Goal: Navigation & Orientation: Understand site structure

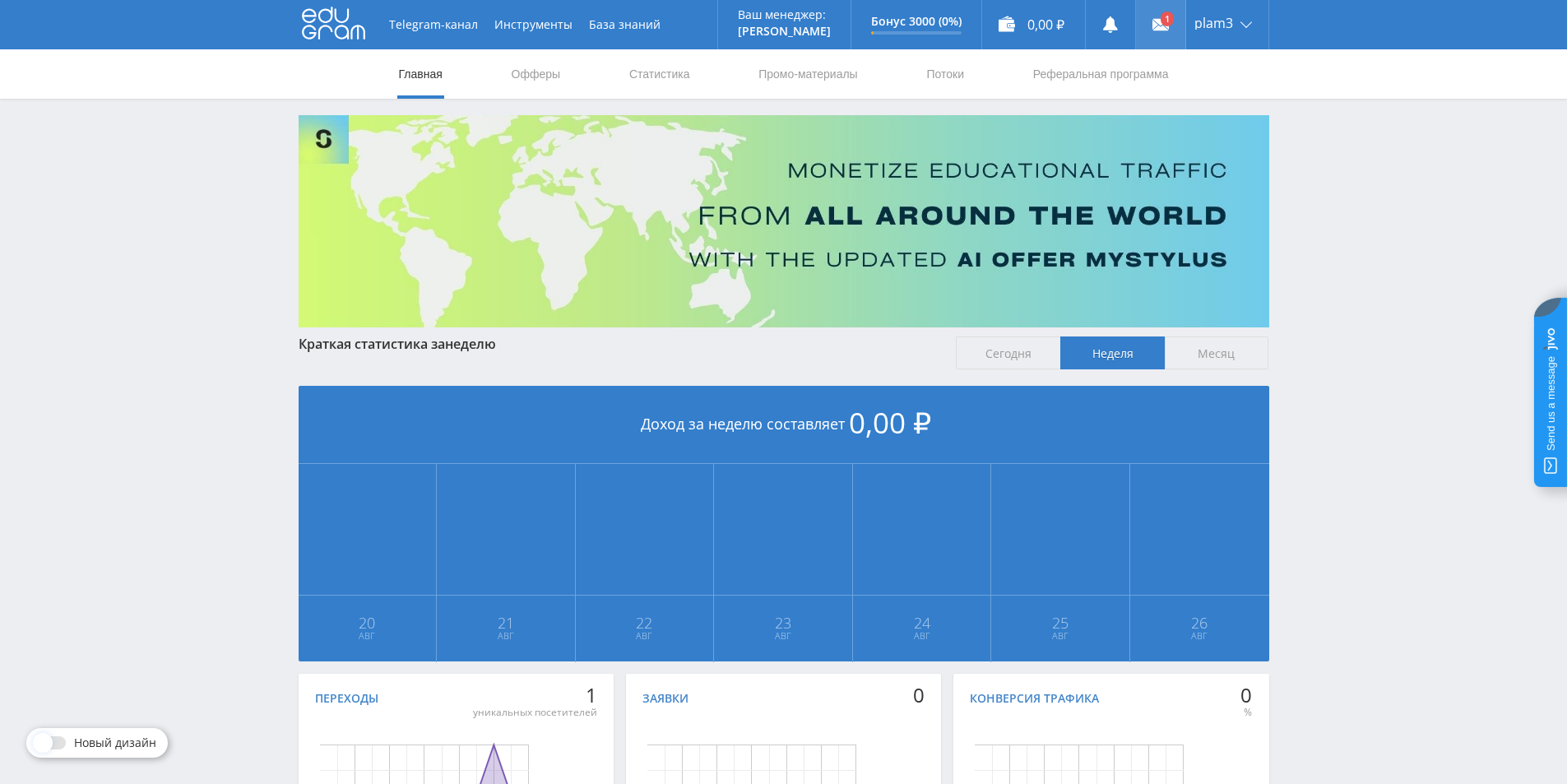
click at [1153, 17] on icon at bounding box center [1161, 25] width 17 height 17
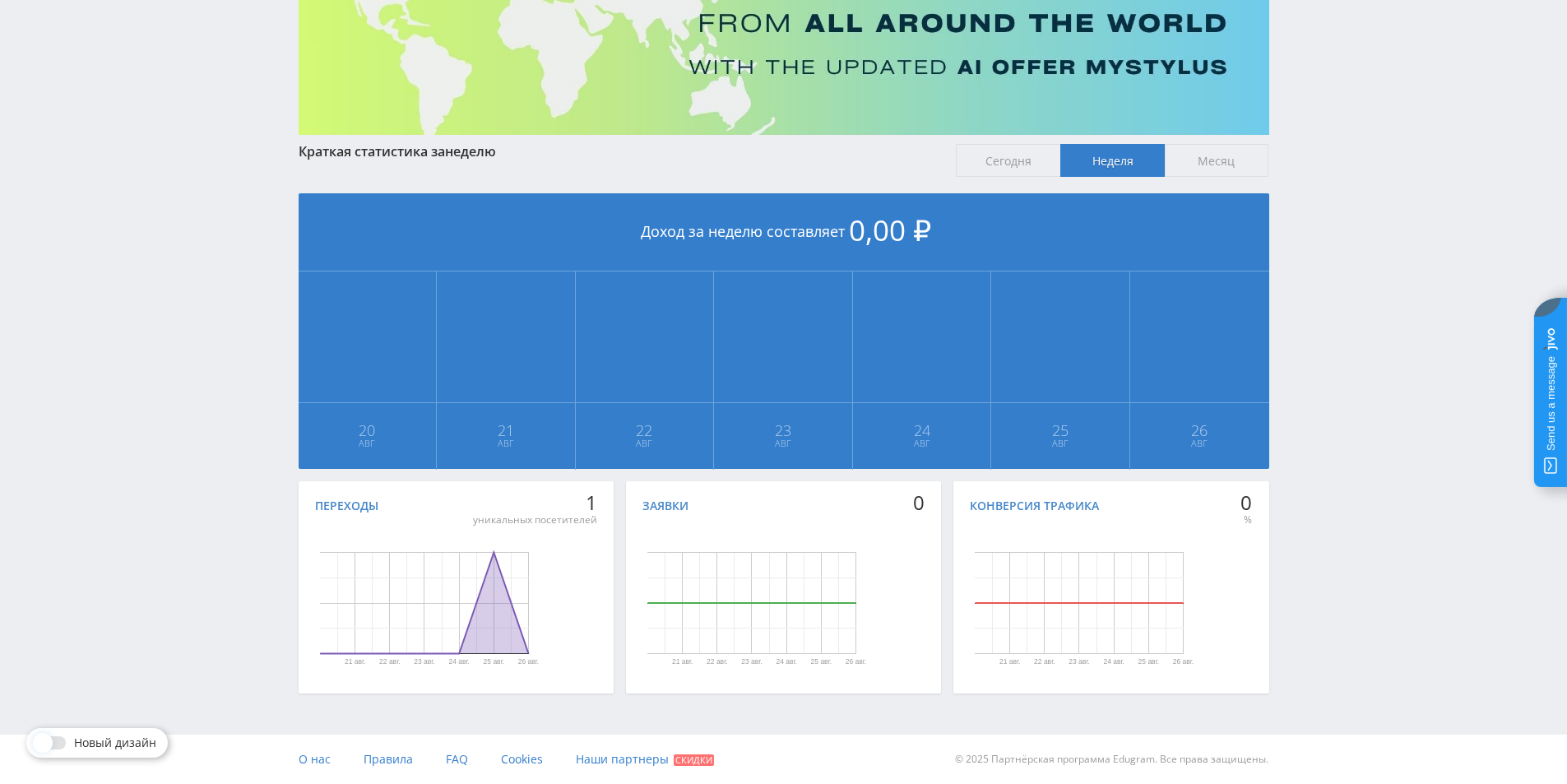
click at [106, 440] on div "Telegram-канал Инструменты База знаний Ваш менеджер: [PERSON_NAME] Online @edug…" at bounding box center [784, 295] width 1567 height 976
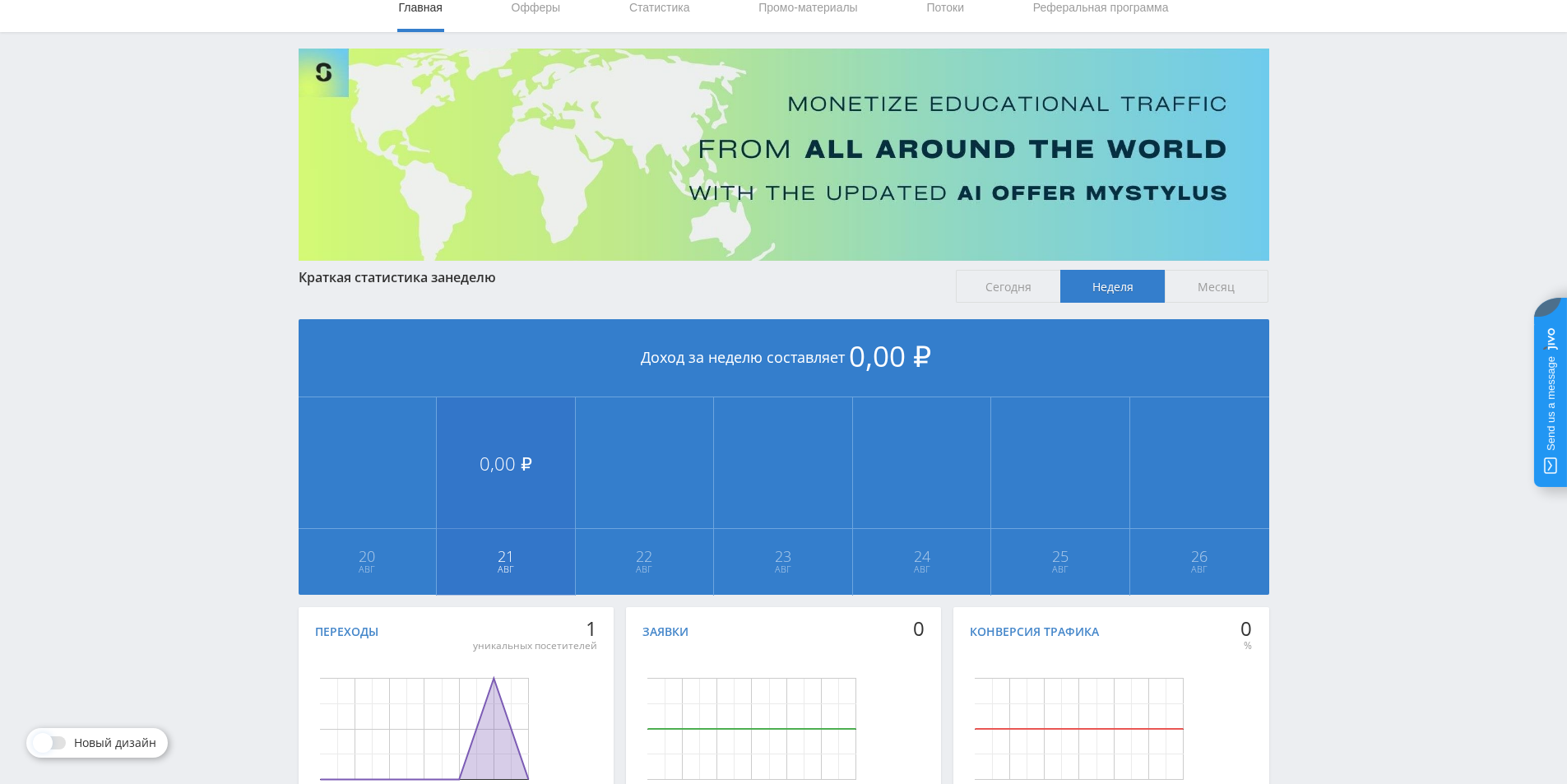
scroll to position [0, 0]
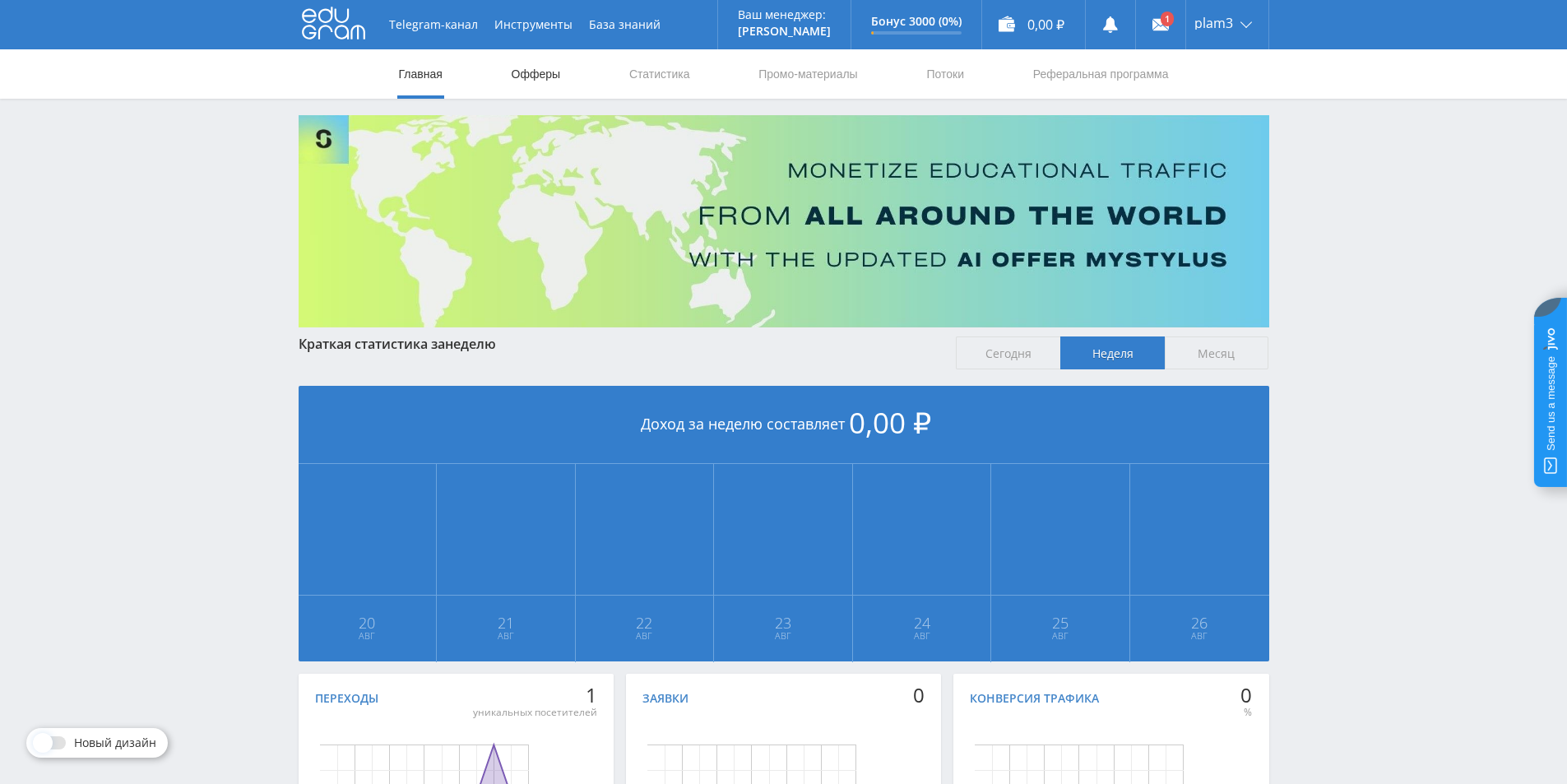
click at [539, 67] on link "Офферы" at bounding box center [537, 74] width 52 height 50
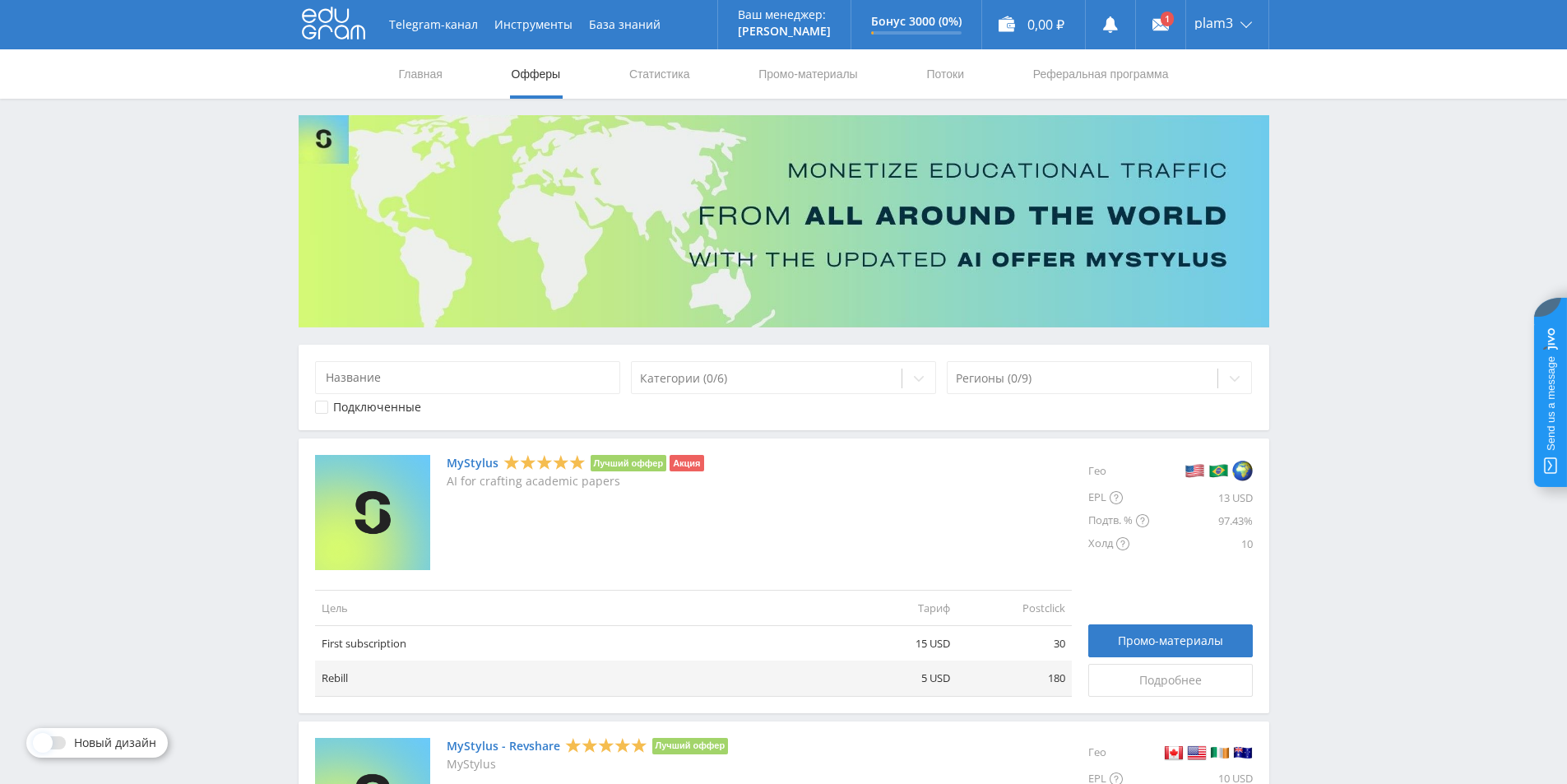
click at [385, 73] on div "Главная Офферы Статистика Промо-материалы Потоки Реферальная программа" at bounding box center [784, 74] width 1567 height 50
click at [420, 75] on link "Главная" at bounding box center [421, 74] width 47 height 50
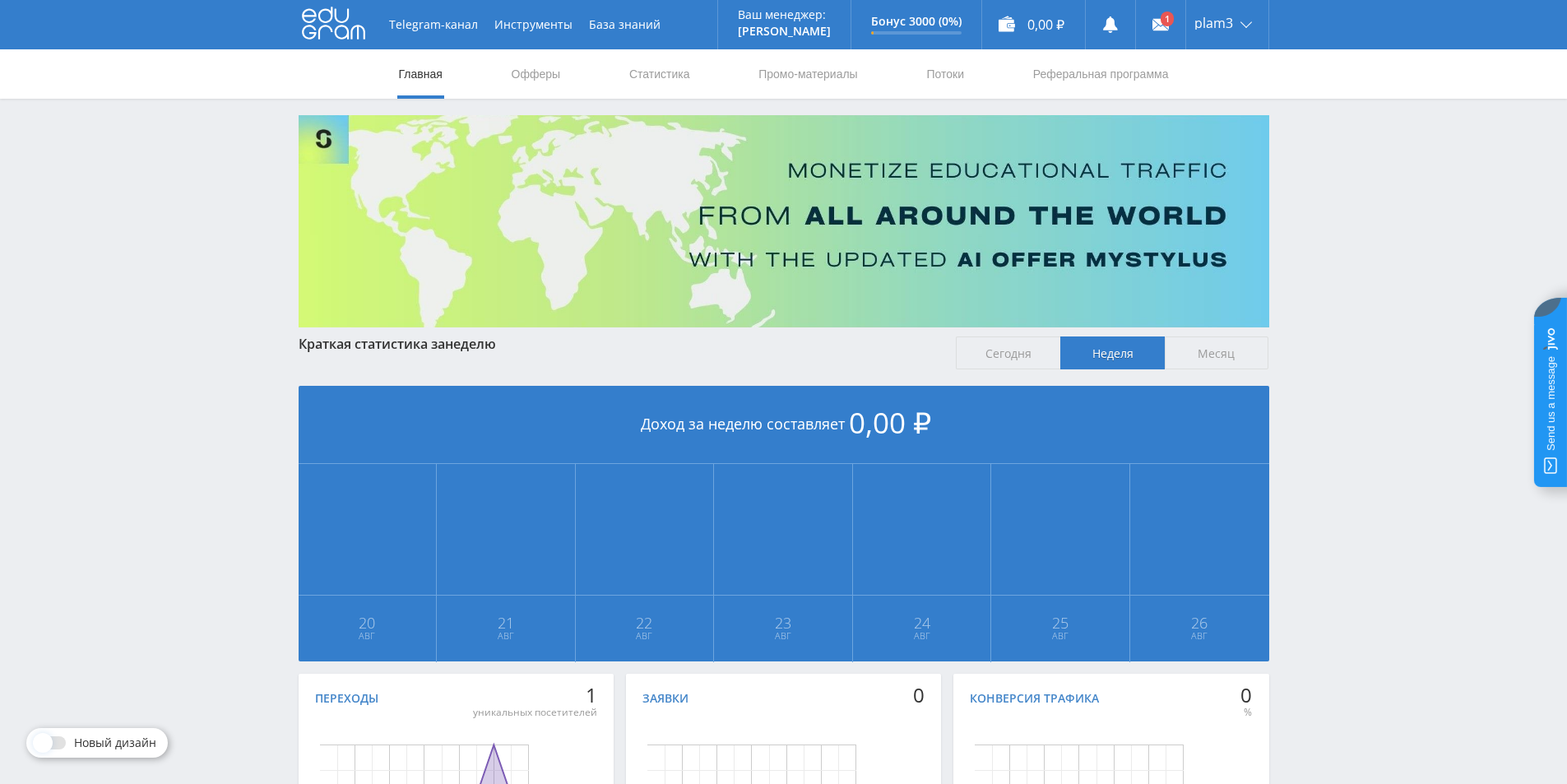
click at [266, 722] on div "Telegram-канал Инструменты База знаний Ваш менеджер: [PERSON_NAME] Online @edug…" at bounding box center [784, 488] width 1567 height 976
click at [75, 437] on div "Telegram-канал Инструменты База знаний Ваш менеджер: [PERSON_NAME] Online @edug…" at bounding box center [784, 488] width 1567 height 976
